Goal: Navigation & Orientation: Find specific page/section

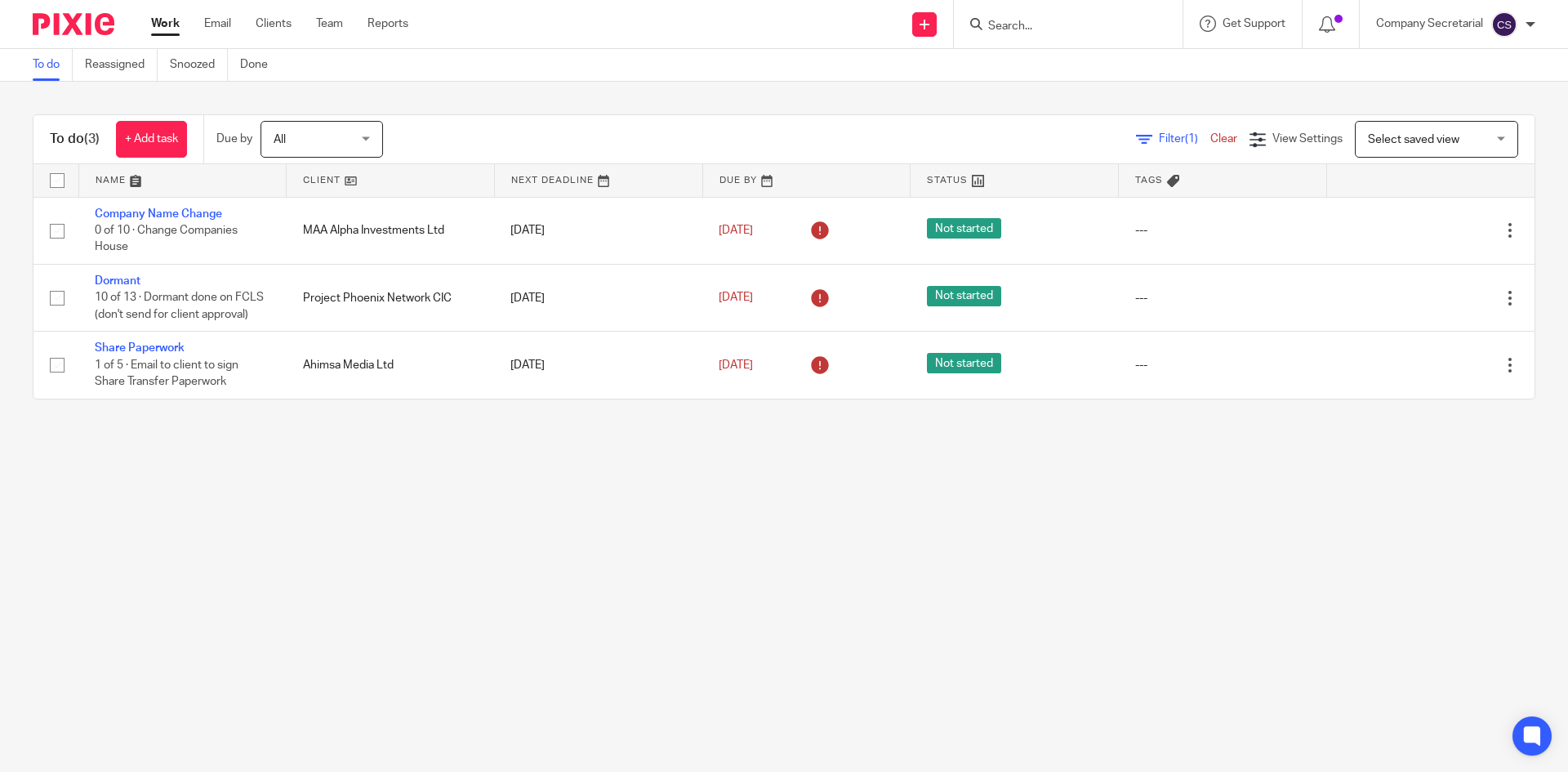
click at [91, 25] on img at bounding box center [73, 24] width 82 height 22
click at [226, 31] on link "Email" at bounding box center [218, 23] width 27 height 16
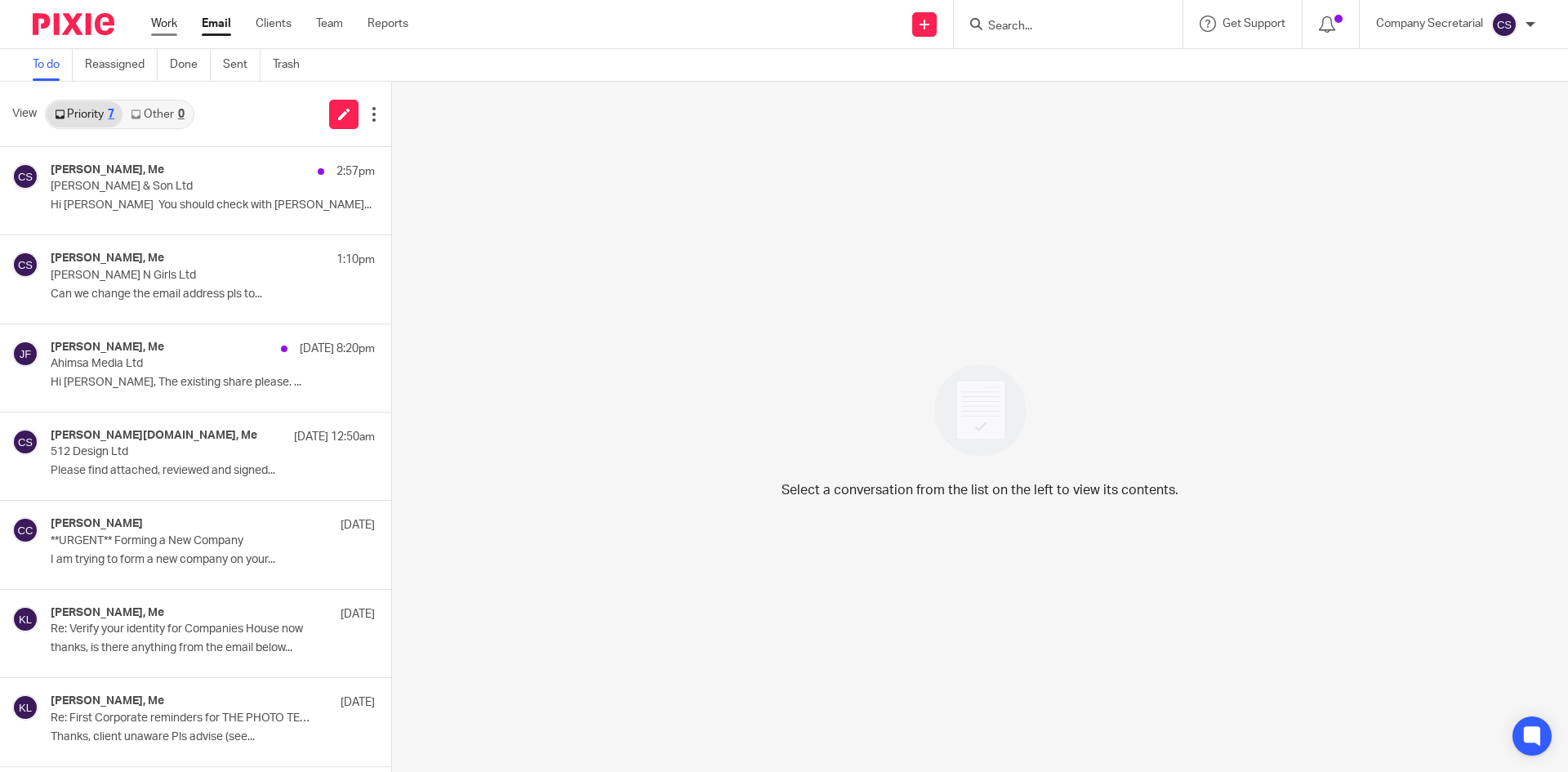
click at [164, 29] on link "Work" at bounding box center [164, 23] width 26 height 16
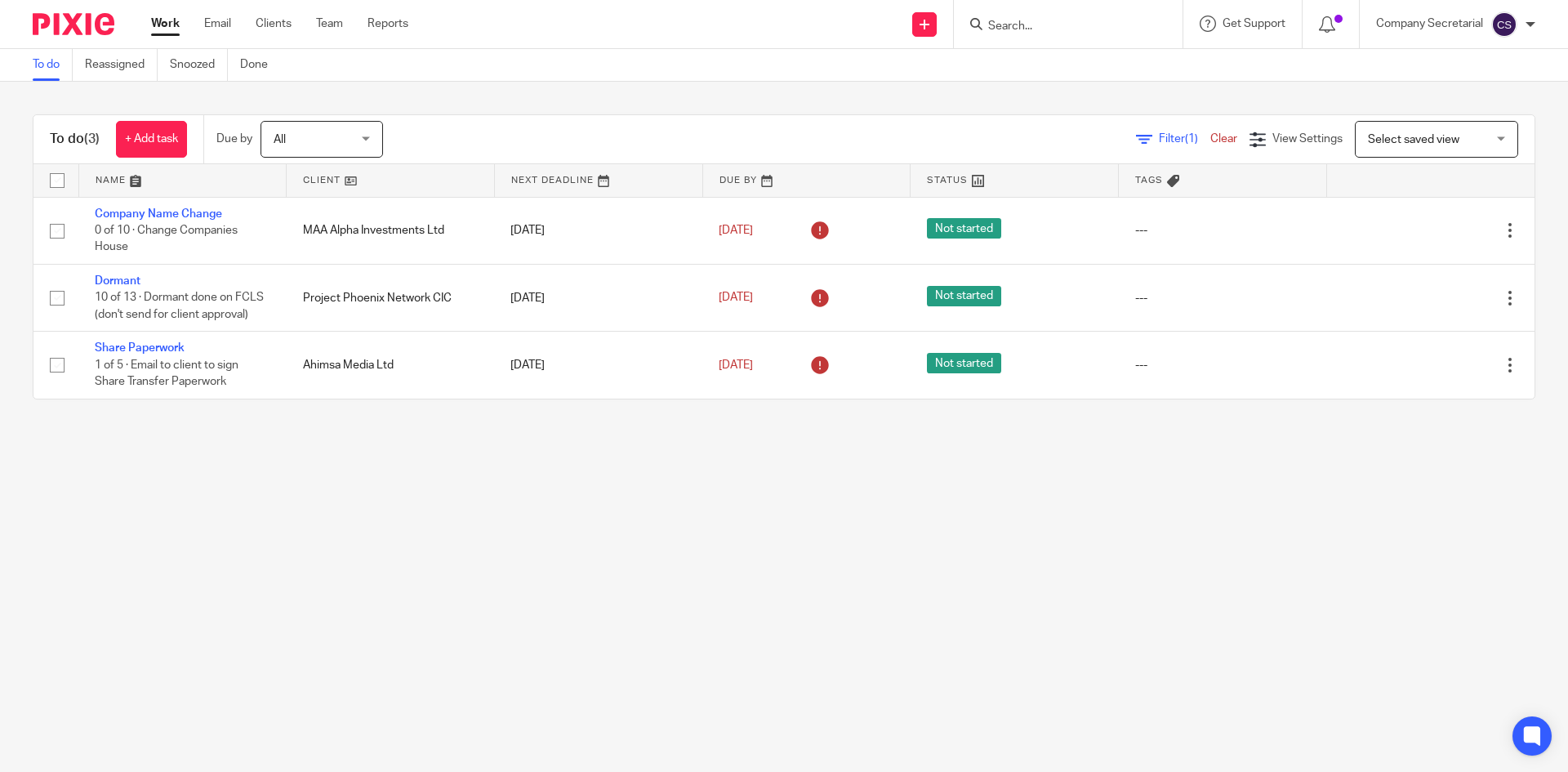
click at [82, 24] on img at bounding box center [73, 24] width 82 height 22
click at [220, 21] on link "Email" at bounding box center [218, 23] width 27 height 16
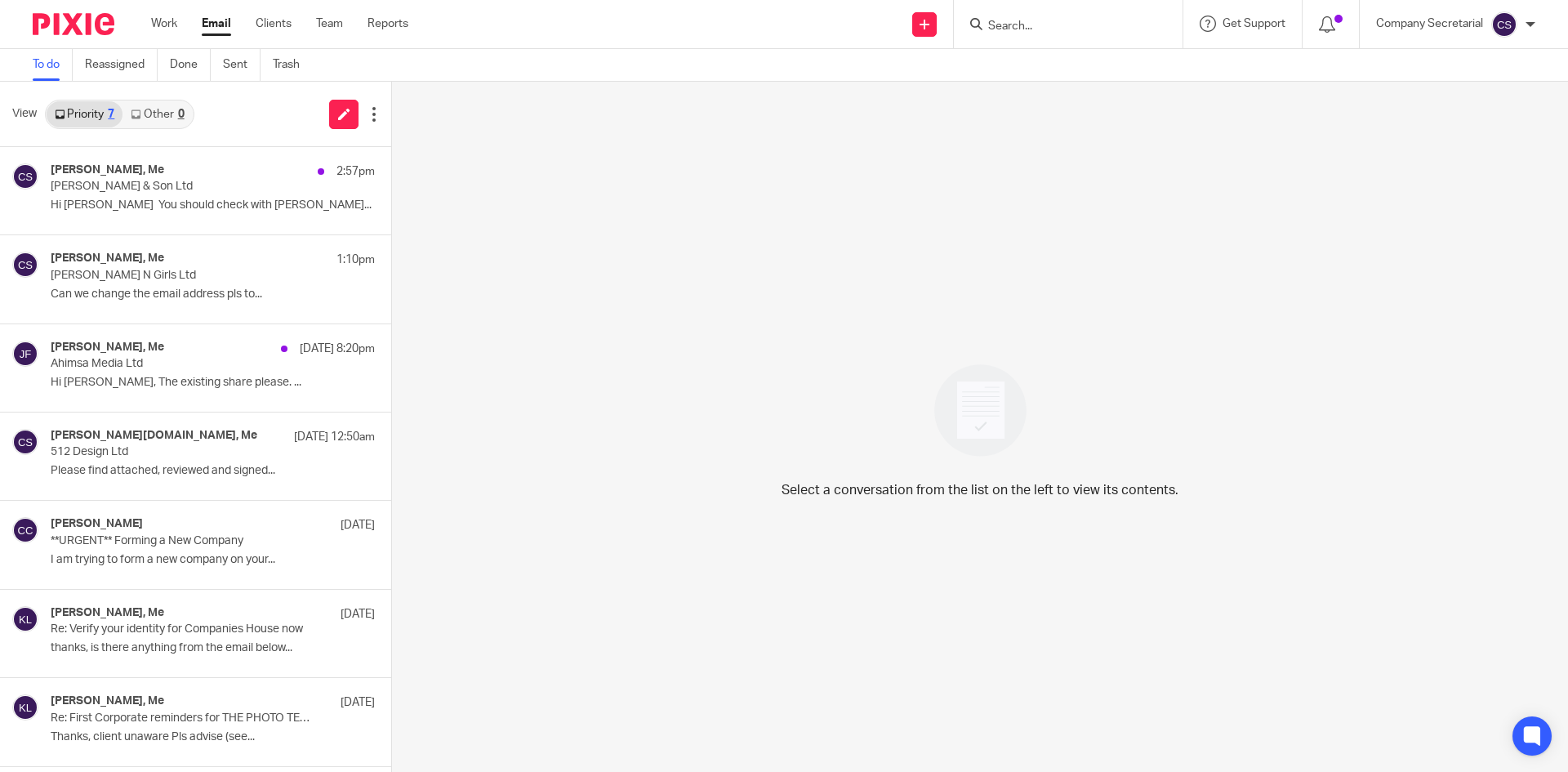
click at [78, 18] on img at bounding box center [73, 24] width 82 height 22
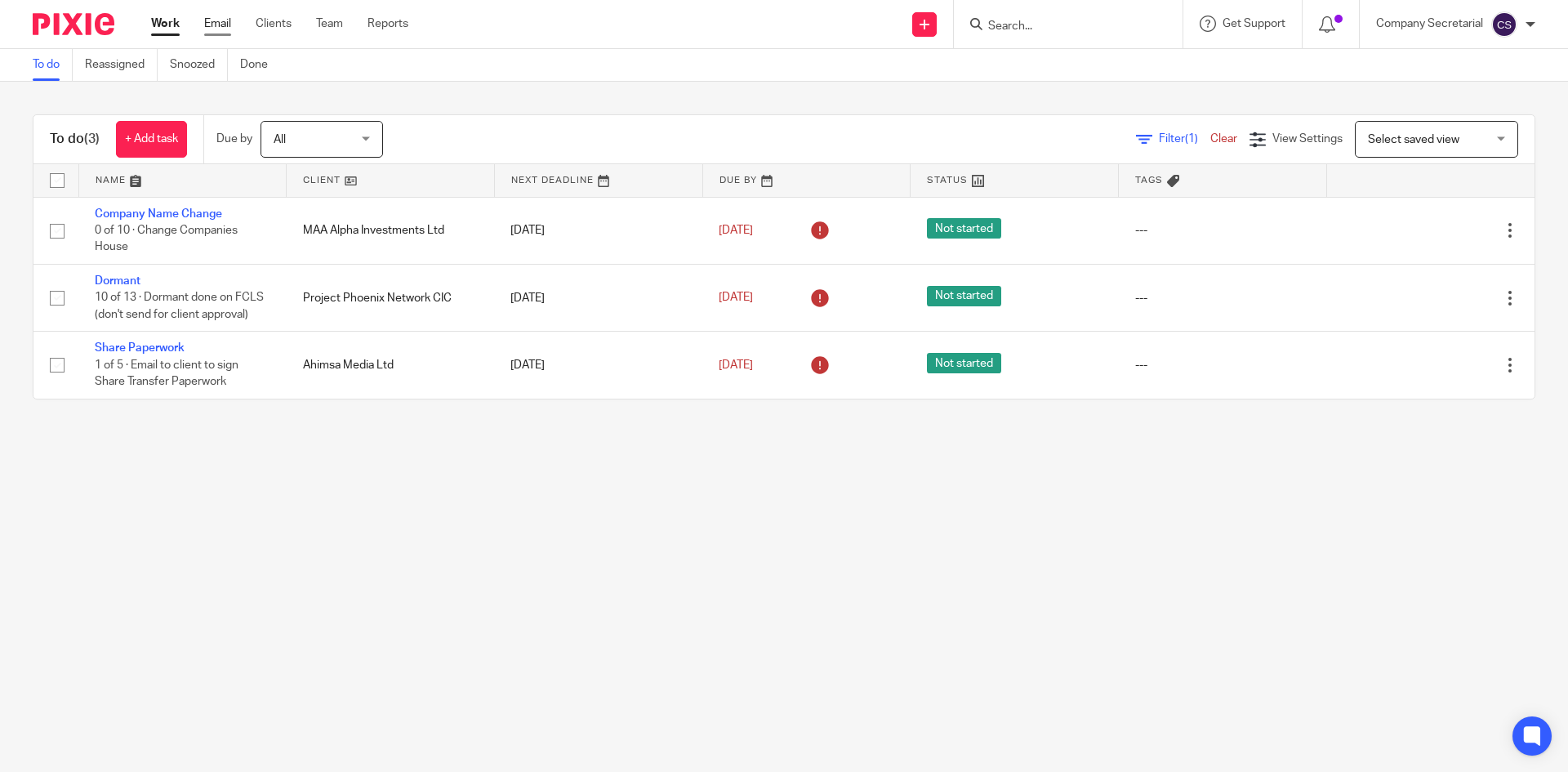
click at [216, 22] on link "Email" at bounding box center [218, 23] width 27 height 16
